Goal: Task Accomplishment & Management: Use online tool/utility

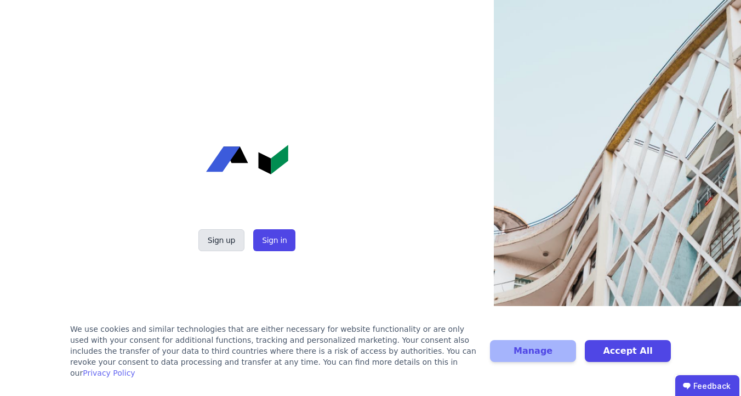
click at [224, 243] on button "Sign up" at bounding box center [222, 240] width 46 height 22
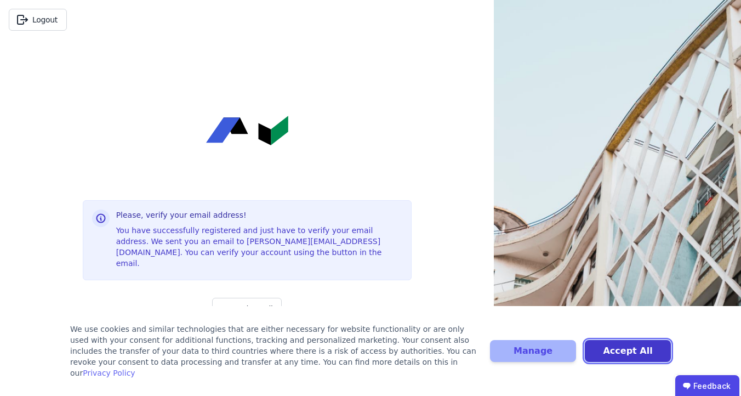
click at [609, 354] on button "Accept All" at bounding box center [628, 351] width 86 height 22
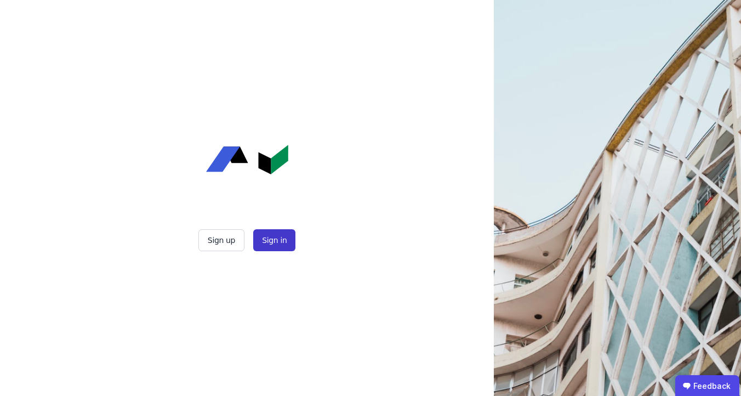
click at [276, 231] on button "Sign in" at bounding box center [274, 240] width 42 height 22
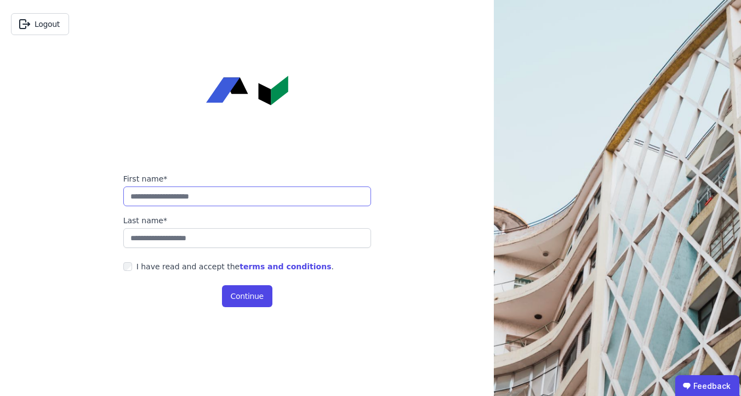
click at [251, 190] on input "string" at bounding box center [247, 196] width 248 height 20
click at [200, 269] on div "I have read and accept the terms and conditions ." at bounding box center [235, 266] width 197 height 11
click at [223, 287] on button "Continue" at bounding box center [247, 296] width 50 height 22
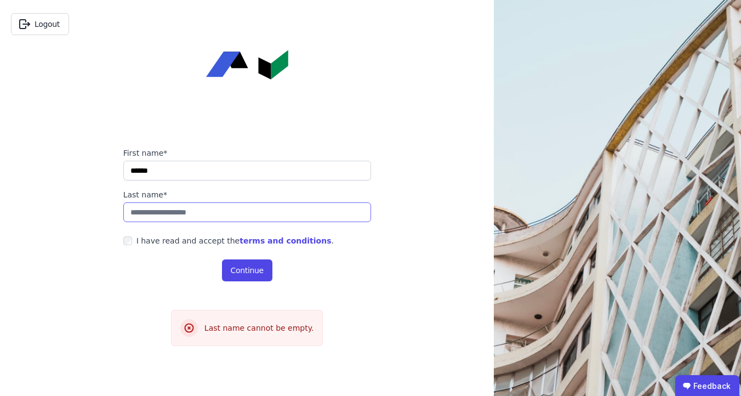
click at [245, 214] on input "string" at bounding box center [247, 212] width 248 height 20
click at [196, 168] on input "string" at bounding box center [247, 171] width 248 height 20
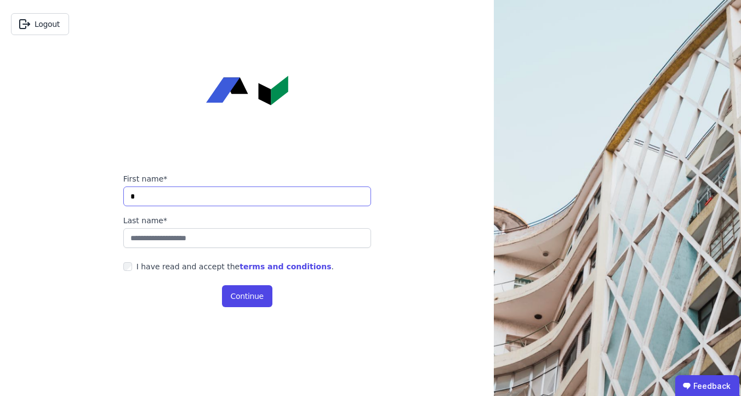
type input "*"
click at [238, 302] on button "Continue" at bounding box center [247, 296] width 50 height 22
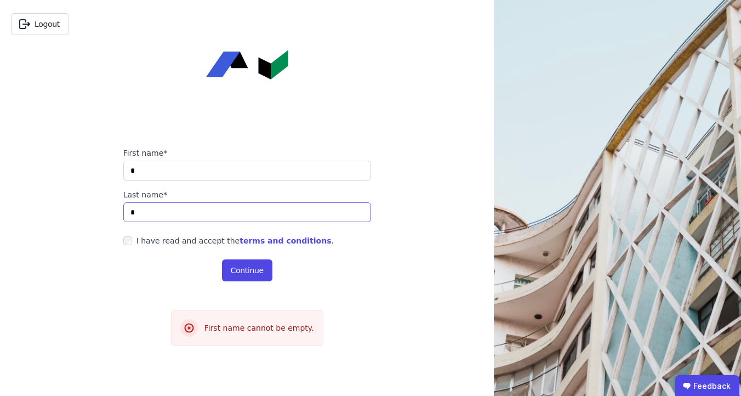
click at [225, 213] on input "string" at bounding box center [247, 212] width 248 height 20
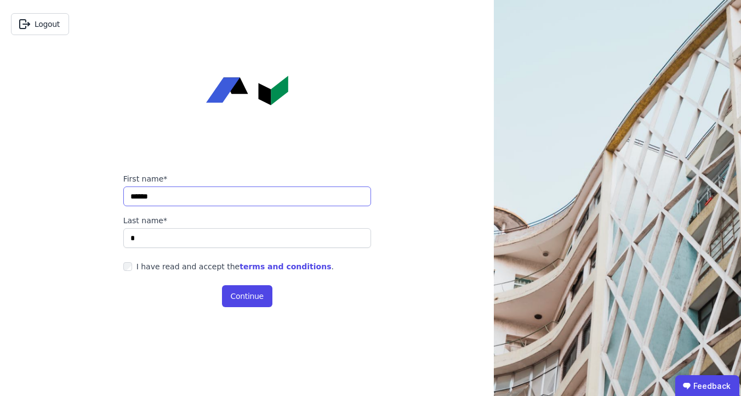
type input "******"
type input "**********"
click at [247, 290] on button "Continue" at bounding box center [247, 296] width 50 height 22
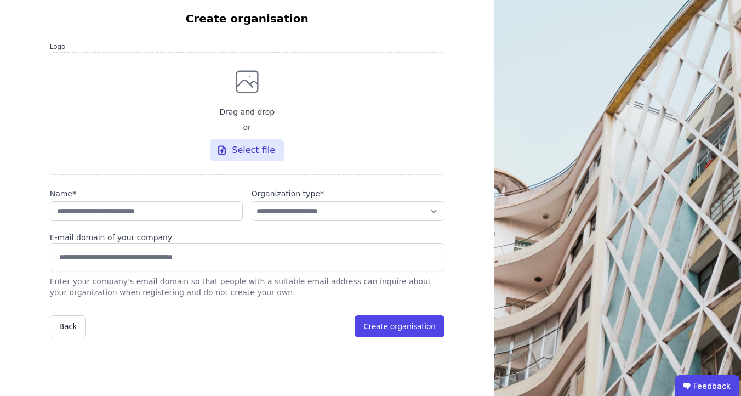
scroll to position [44, 0]
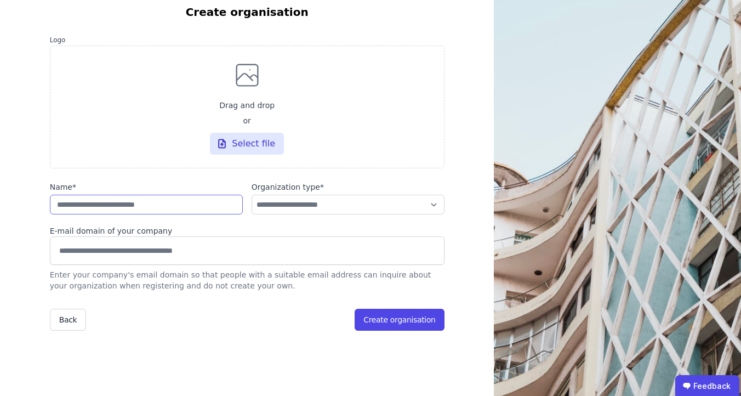
click at [163, 199] on input "string" at bounding box center [146, 205] width 193 height 20
type input "****"
click at [392, 203] on select "**********" at bounding box center [348, 205] width 193 height 20
select select "**********"
click at [252, 195] on select "**********" at bounding box center [348, 205] width 193 height 20
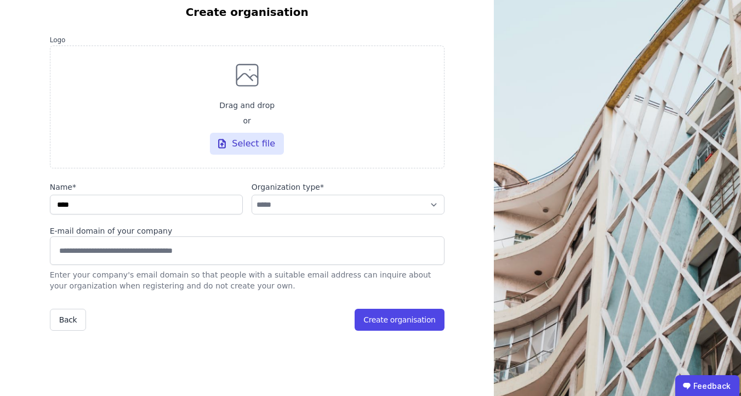
click at [251, 244] on input at bounding box center [247, 250] width 381 height 18
click at [377, 324] on button "Create organisation" at bounding box center [399, 320] width 89 height 22
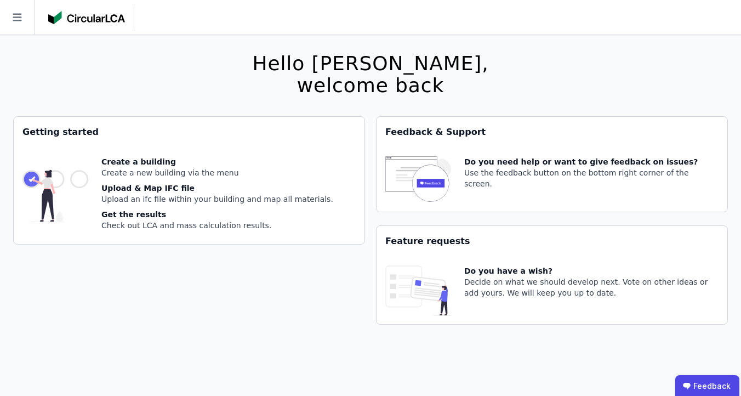
click at [46, 35] on div "Hello Daniel, welcome back You currently using a beta version. It could be the …" at bounding box center [370, 233] width 715 height 396
click at [16, 22] on icon at bounding box center [17, 17] width 35 height 35
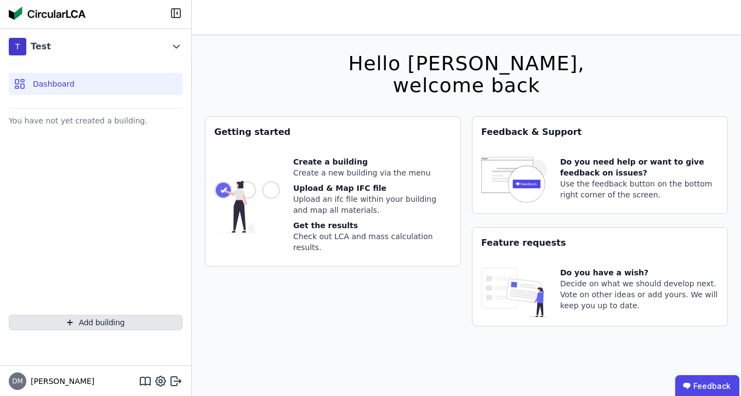
click at [87, 319] on button "Add building" at bounding box center [96, 322] width 174 height 15
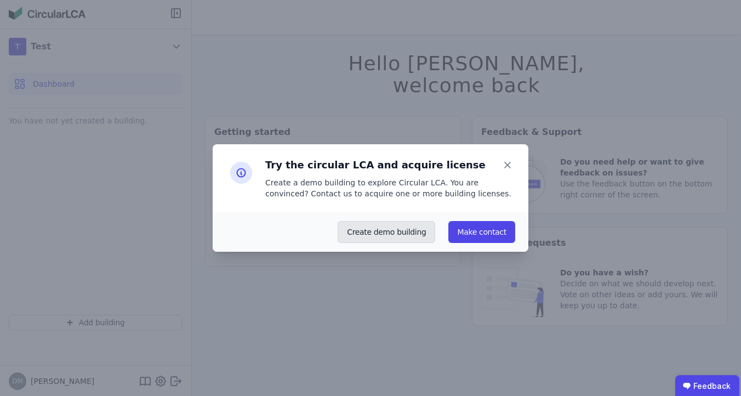
click at [405, 239] on button "Create demo building" at bounding box center [387, 232] width 98 height 22
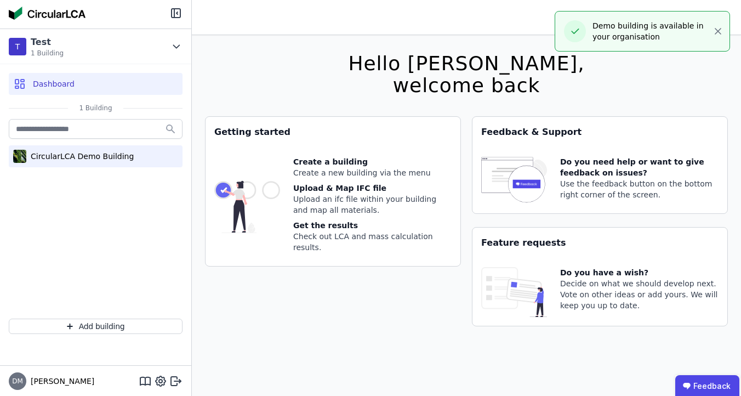
click at [97, 153] on div "CircularLCA Demo Building" at bounding box center [79, 156] width 107 height 11
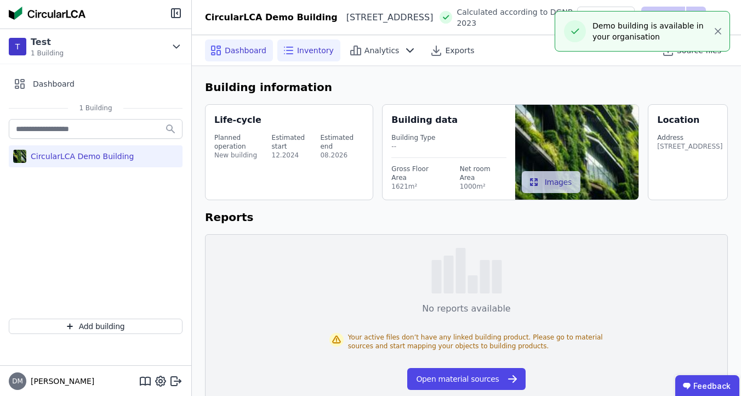
click at [303, 55] on div "Inventory" at bounding box center [309, 50] width 63 height 22
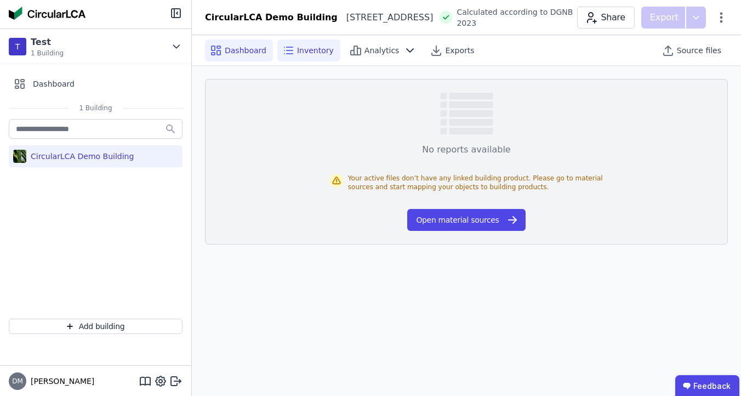
click at [242, 47] on span "Dashboard" at bounding box center [246, 50] width 42 height 11
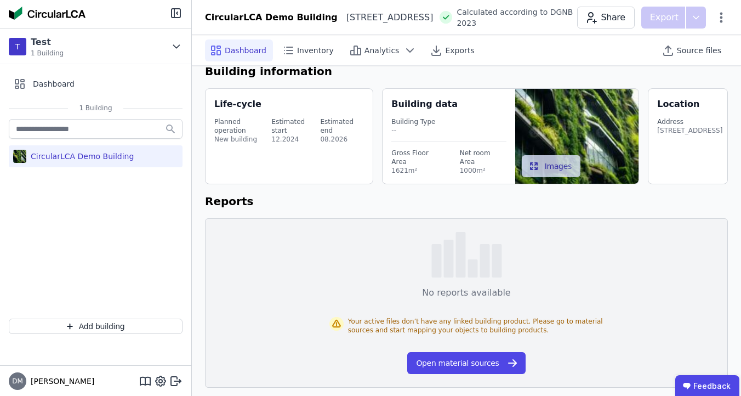
scroll to position [21, 0]
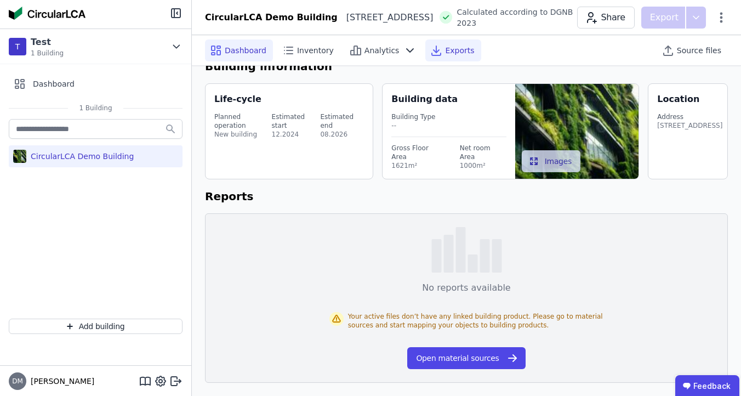
click at [445, 46] on span "Exports" at bounding box center [459, 50] width 29 height 11
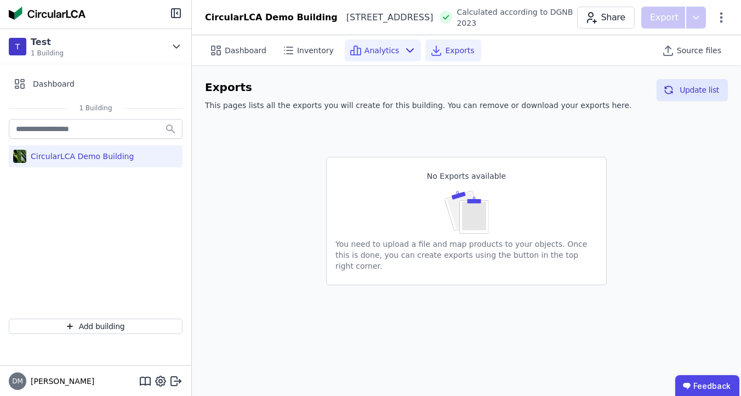
click at [365, 46] on span "Analytics" at bounding box center [382, 50] width 35 height 11
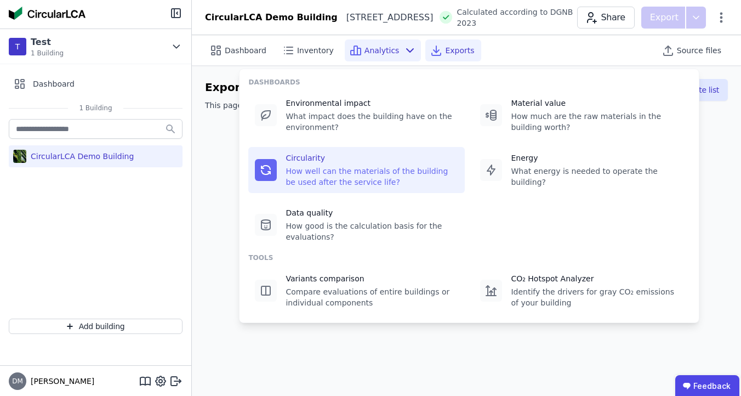
click at [343, 163] on div "Circularity How well can the materials of the building be used after the servic…" at bounding box center [372, 169] width 173 height 35
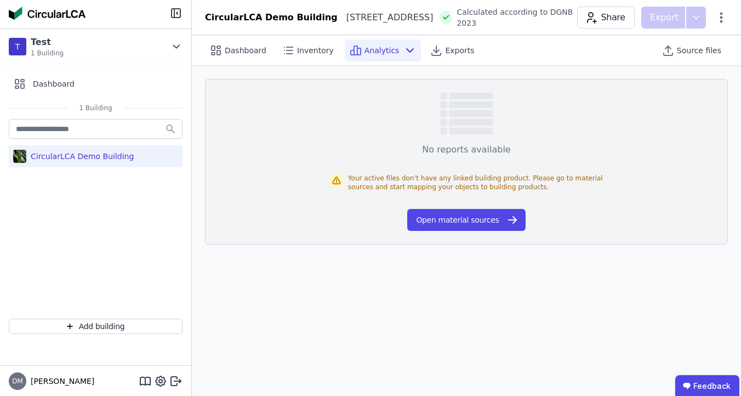
click at [381, 58] on div "Analytics" at bounding box center [383, 50] width 77 height 22
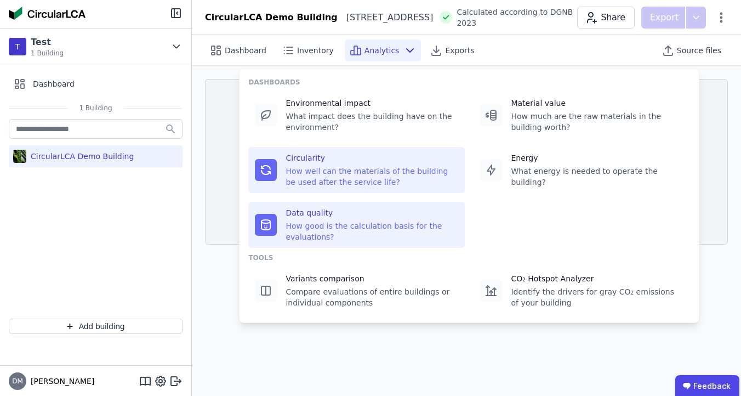
click at [303, 241] on div "How good is the calculation basis for the evaluations?" at bounding box center [372, 231] width 173 height 22
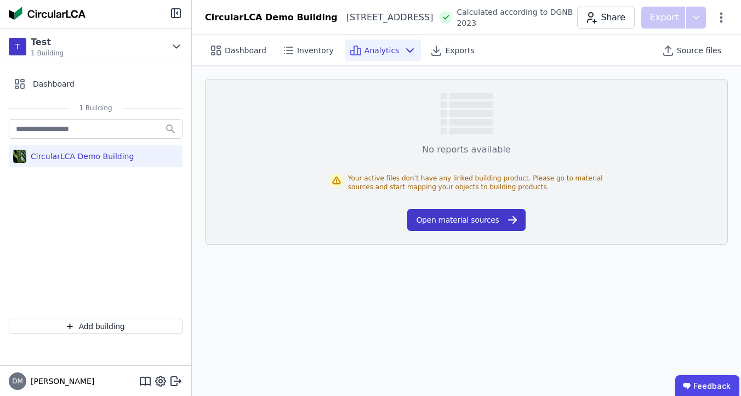
click at [437, 218] on button "Open material sources" at bounding box center [466, 220] width 118 height 22
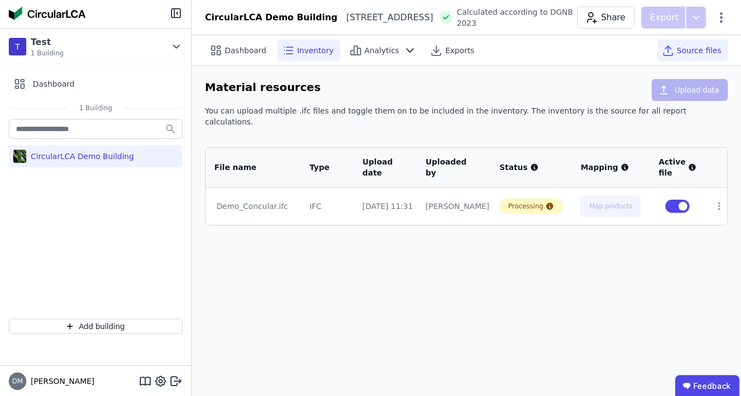
click at [318, 53] on span "Inventory" at bounding box center [315, 50] width 37 height 11
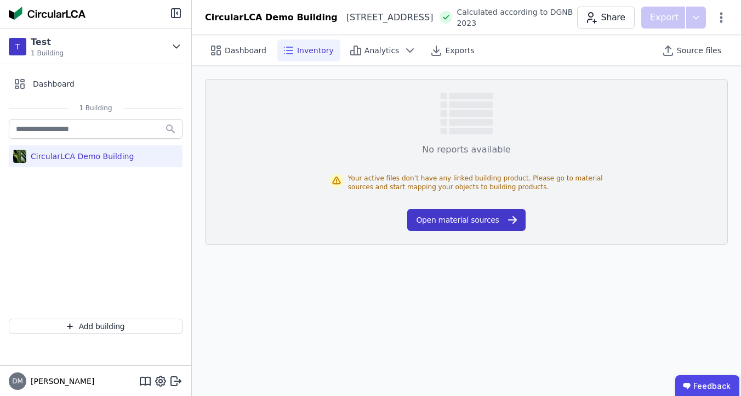
click at [420, 210] on button "Open material sources" at bounding box center [466, 220] width 118 height 22
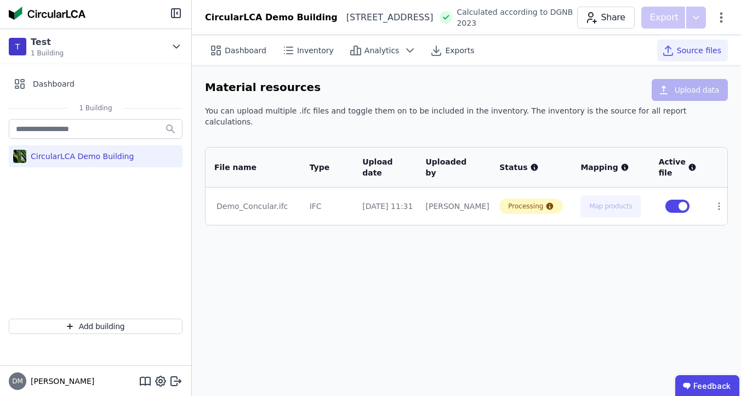
click at [697, 200] on div at bounding box center [678, 206] width 38 height 13
click at [716, 201] on icon at bounding box center [720, 206] width 10 height 10
click at [707, 240] on div "Dashboard Inventory Analytics Exports Source files Material resources Upload da…" at bounding box center [467, 215] width 550 height 361
click at [255, 201] on div "Demo_Concular.ifc" at bounding box center [253, 206] width 73 height 11
click at [445, 201] on div "[PERSON_NAME]" at bounding box center [454, 206] width 56 height 11
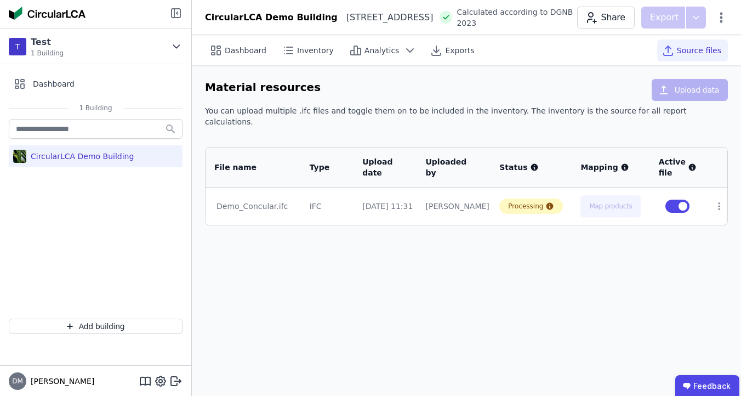
click at [175, 15] on icon at bounding box center [175, 13] width 13 height 13
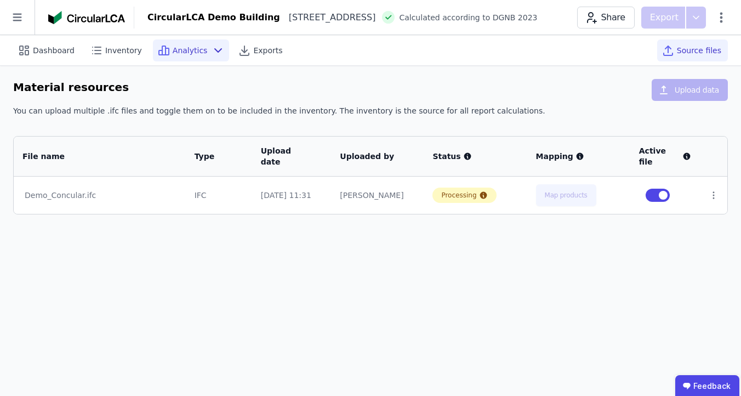
click at [179, 48] on span "Analytics" at bounding box center [190, 50] width 35 height 11
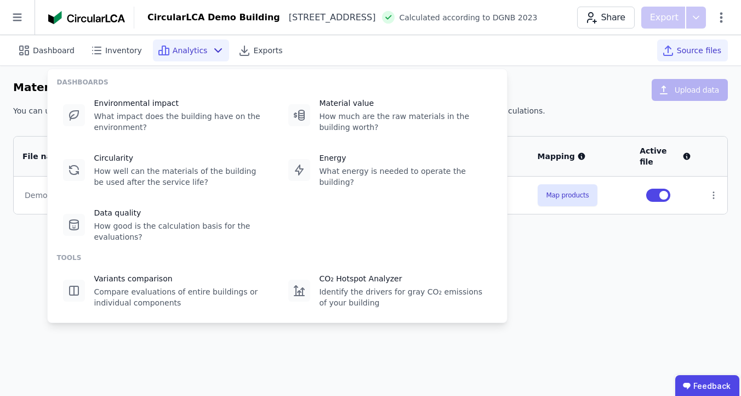
click at [418, 47] on div "Dashboard Inventory Analytics Exports Source files" at bounding box center [370, 50] width 715 height 30
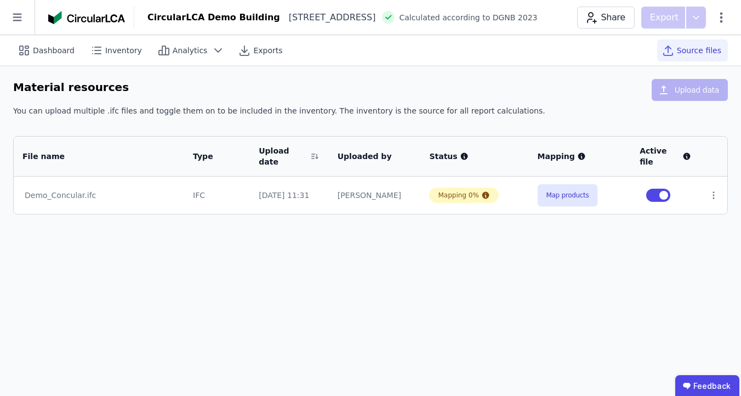
click at [76, 190] on div "Demo_Concular.ifc" at bounding box center [99, 195] width 149 height 11
click at [77, 190] on div "Demo_Concular.ifc" at bounding box center [99, 195] width 149 height 11
